Goal: Navigation & Orientation: Find specific page/section

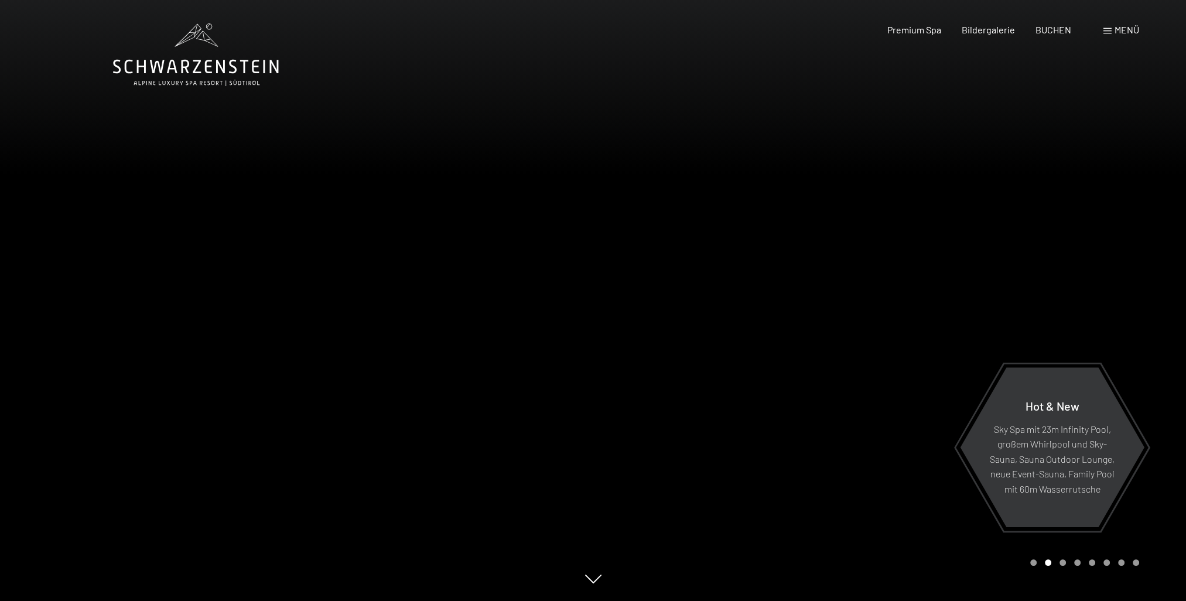
click at [1124, 33] on span "Menü" at bounding box center [1126, 29] width 25 height 11
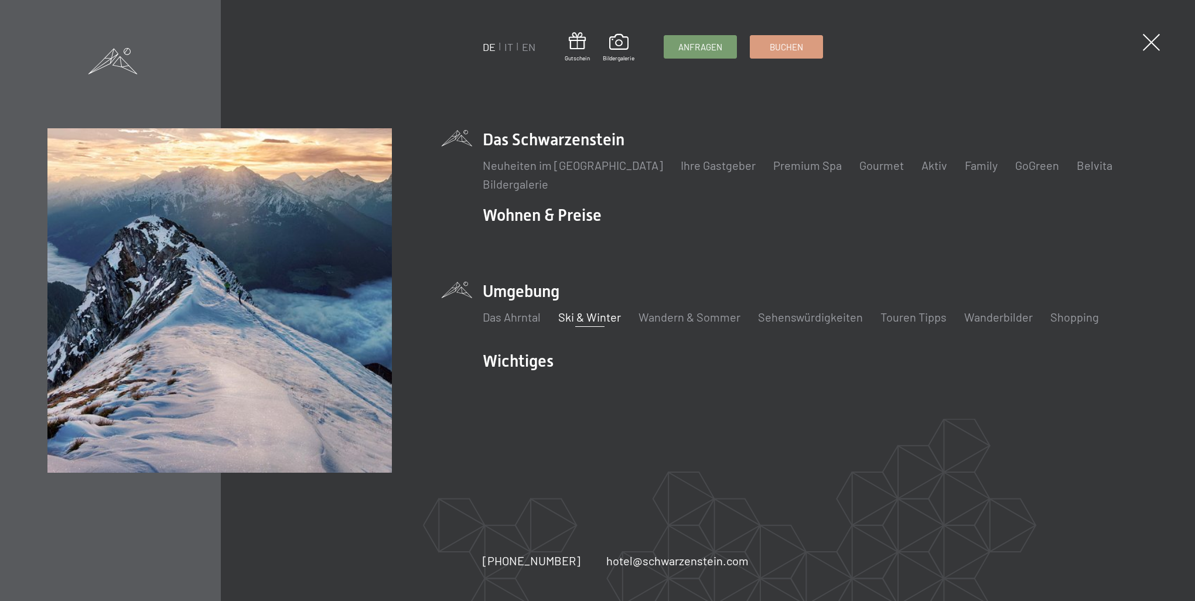
click at [595, 321] on link "Ski & Winter" at bounding box center [590, 317] width 63 height 14
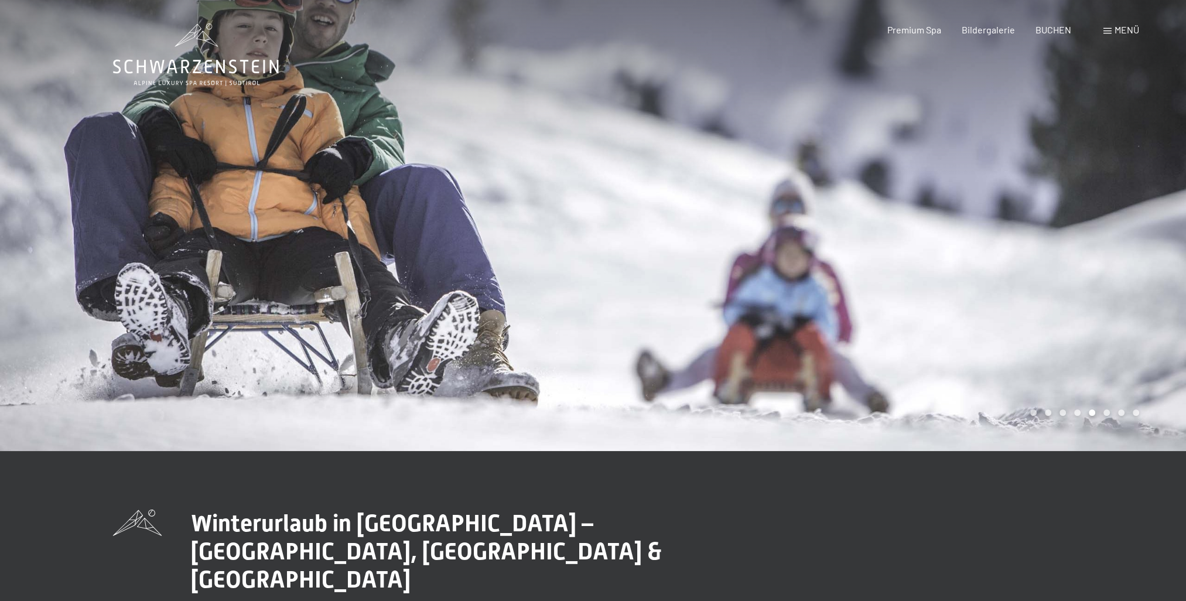
click at [221, 74] on icon at bounding box center [196, 54] width 166 height 63
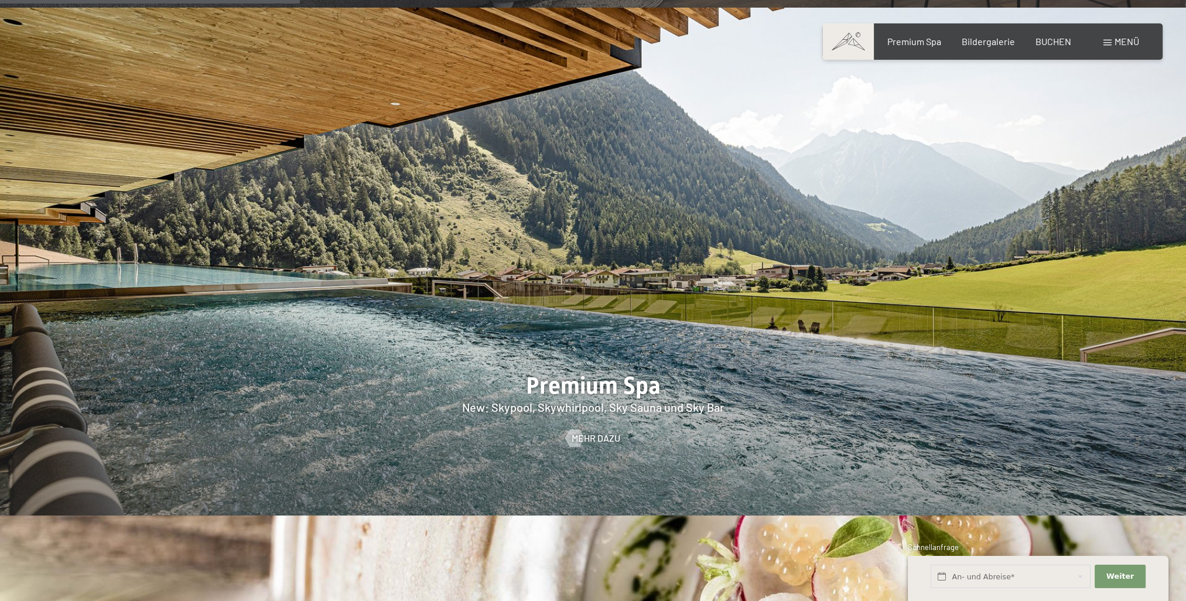
scroll to position [1757, 0]
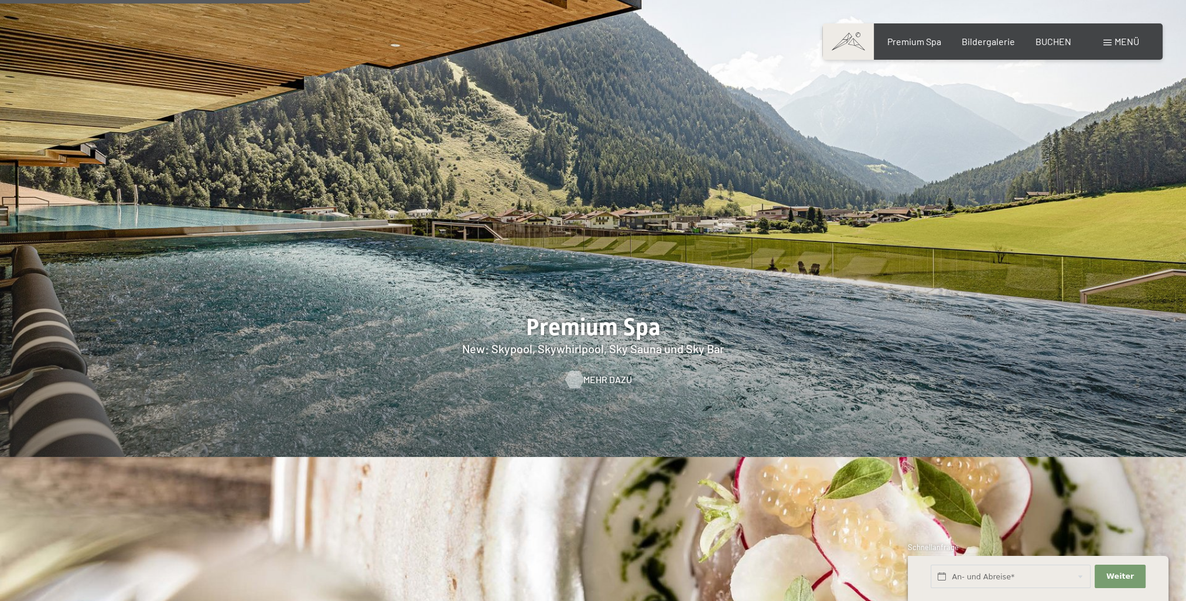
click at [589, 373] on span "Mehr dazu" at bounding box center [607, 379] width 49 height 13
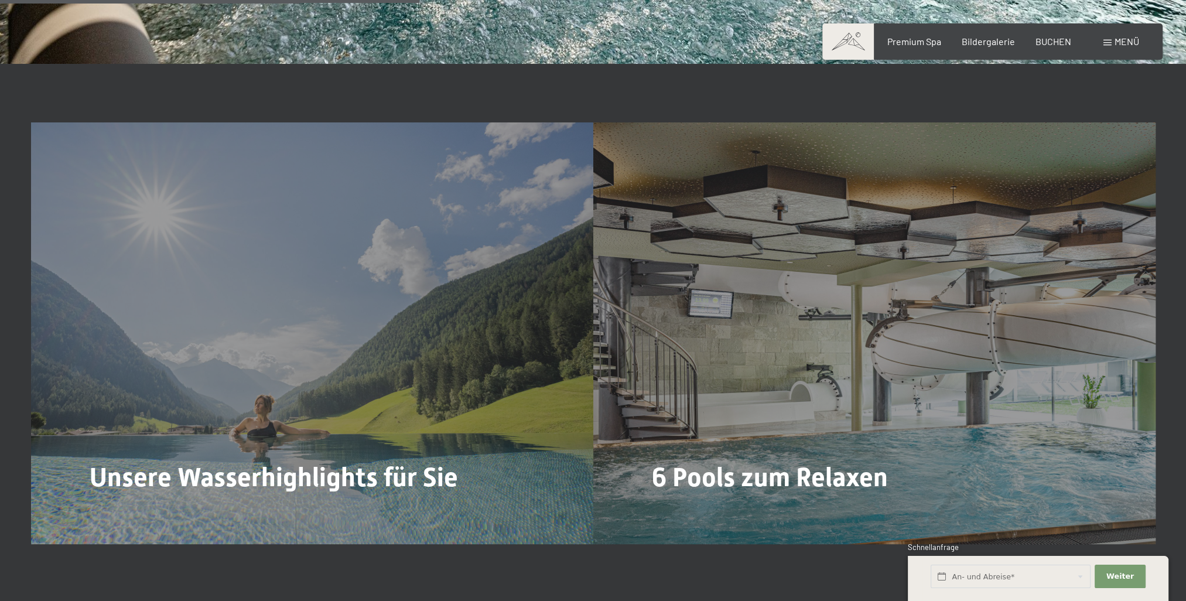
scroll to position [3162, 0]
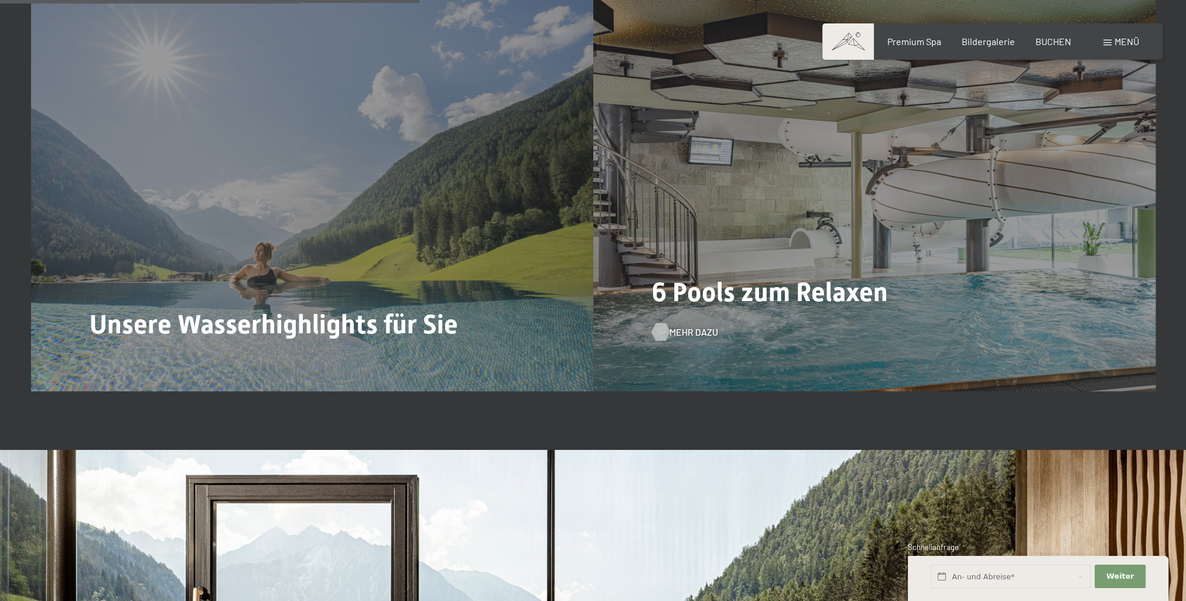
click at [678, 333] on span "Mehr dazu" at bounding box center [693, 332] width 49 height 13
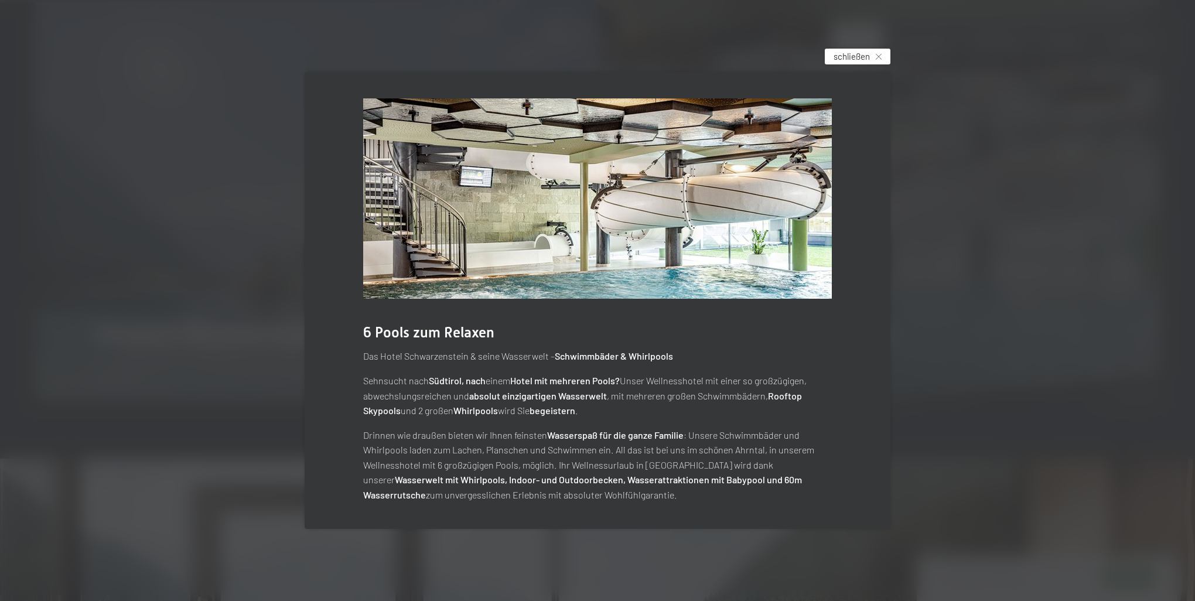
click at [849, 56] on span "schließen" at bounding box center [851, 56] width 36 height 12
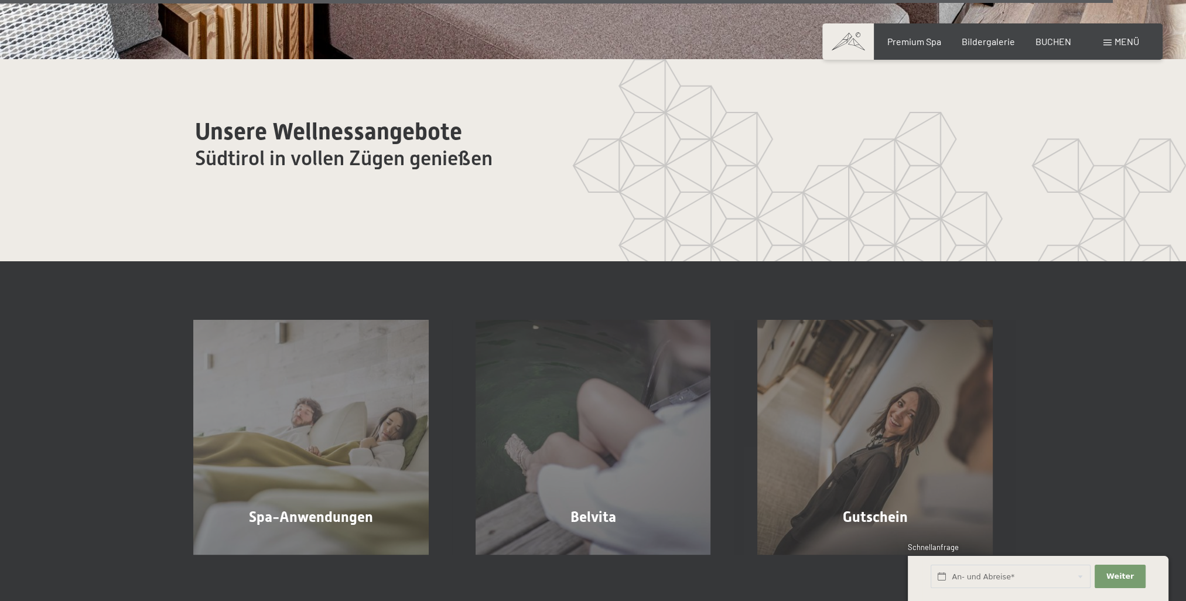
scroll to position [7496, 0]
